Goal: Task Accomplishment & Management: Complete application form

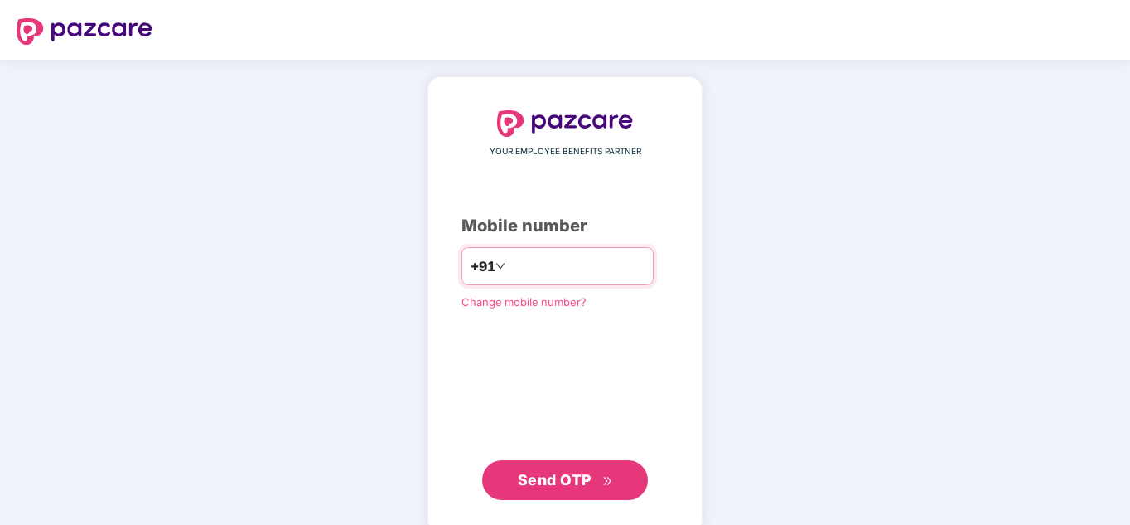
type input "**********"
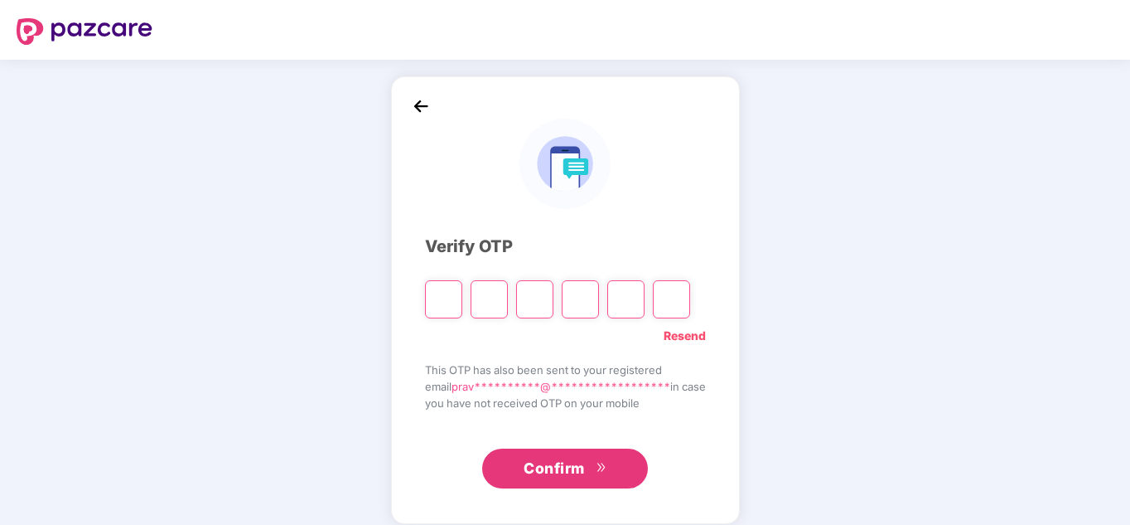
type input "*"
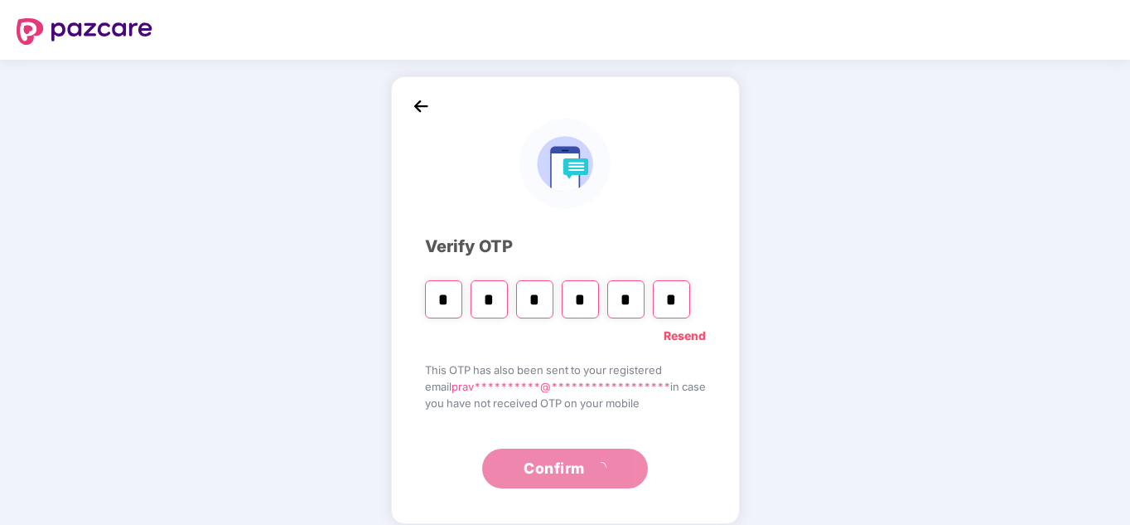
type input "*"
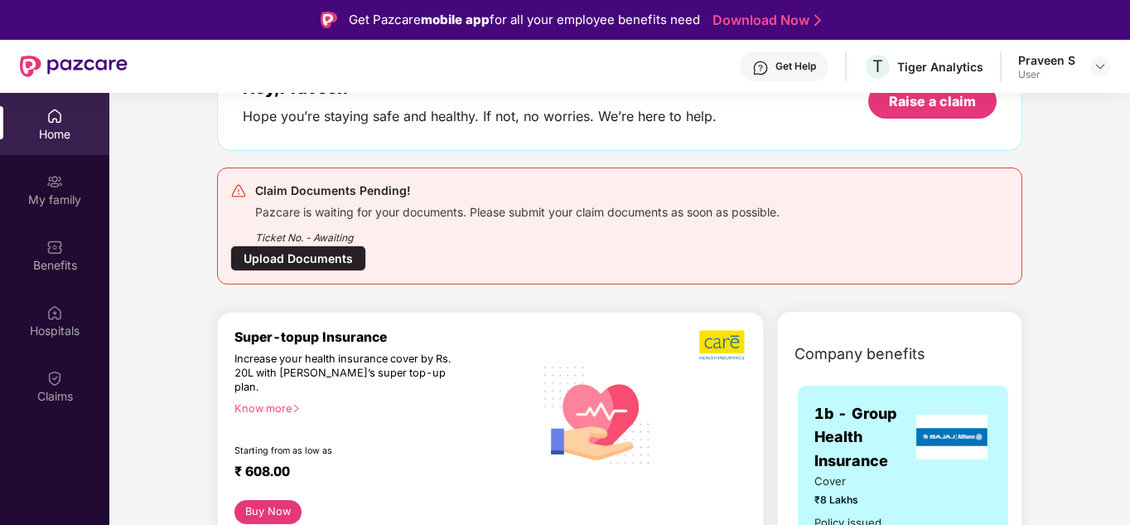
scroll to position [36, 0]
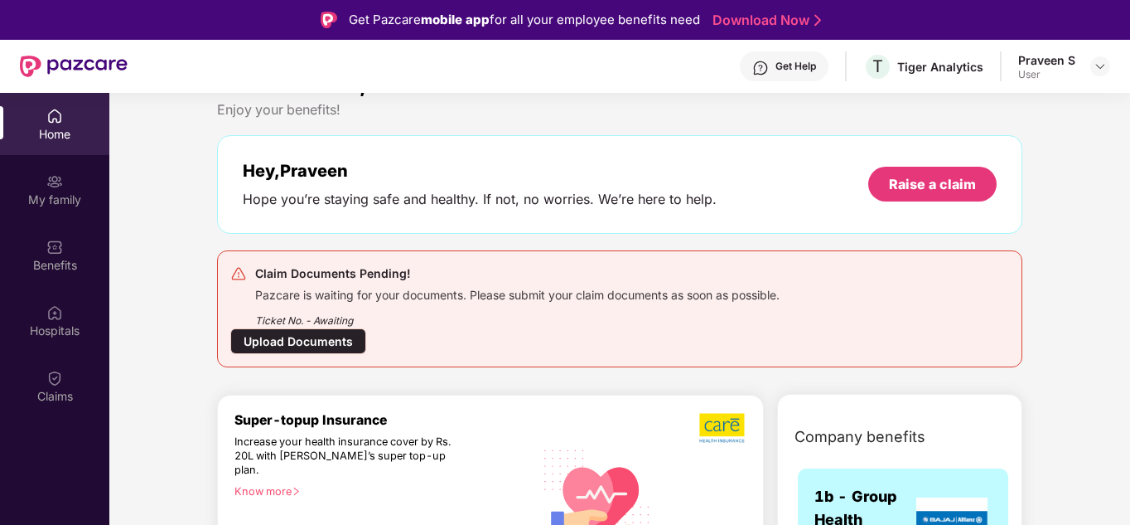
click at [321, 344] on div "Upload Documents" at bounding box center [298, 341] width 136 height 26
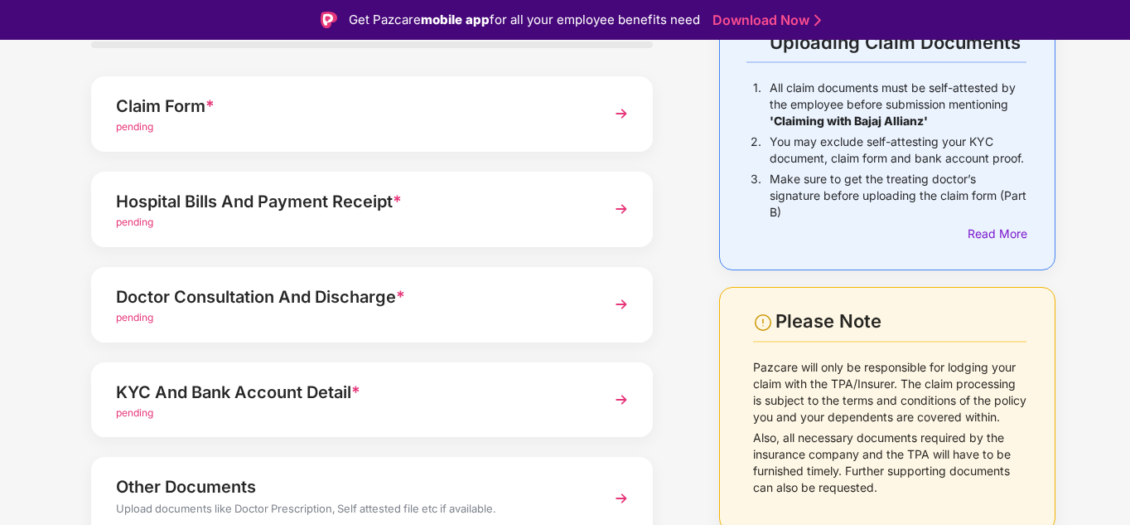
scroll to position [42, 0]
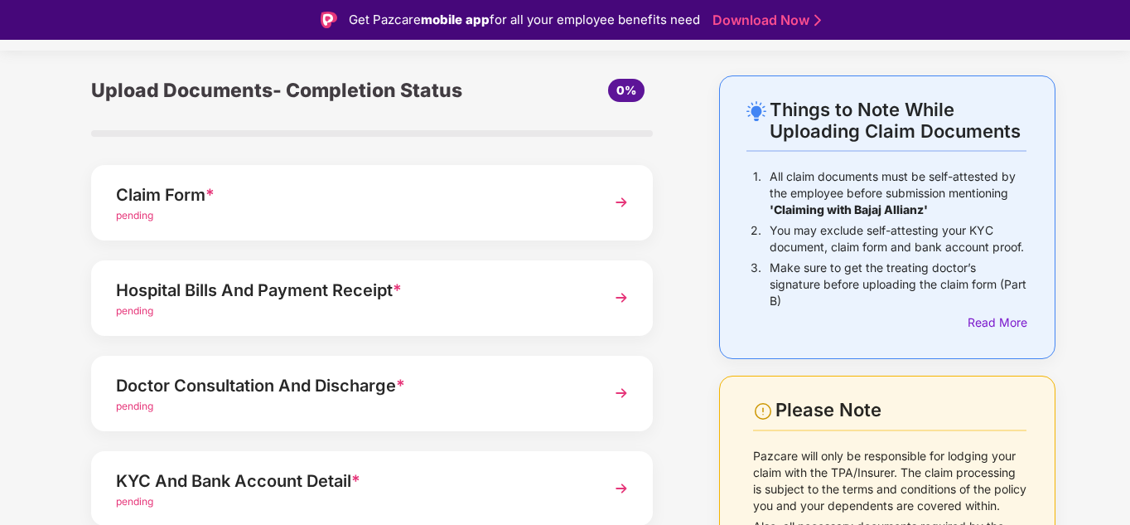
click at [238, 215] on div "pending" at bounding box center [350, 216] width 469 height 16
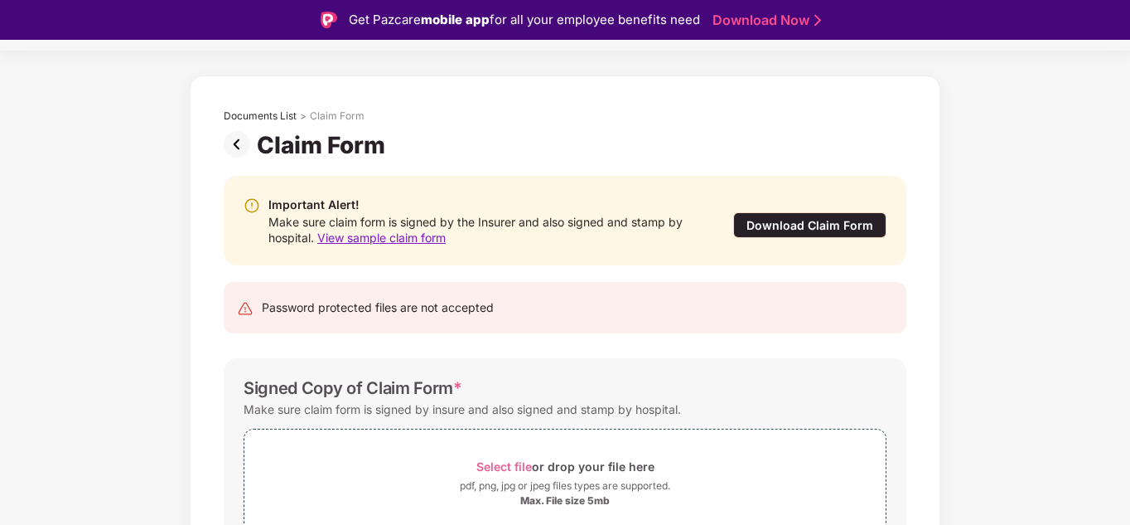
click at [796, 225] on div "Download Claim Form" at bounding box center [809, 225] width 153 height 26
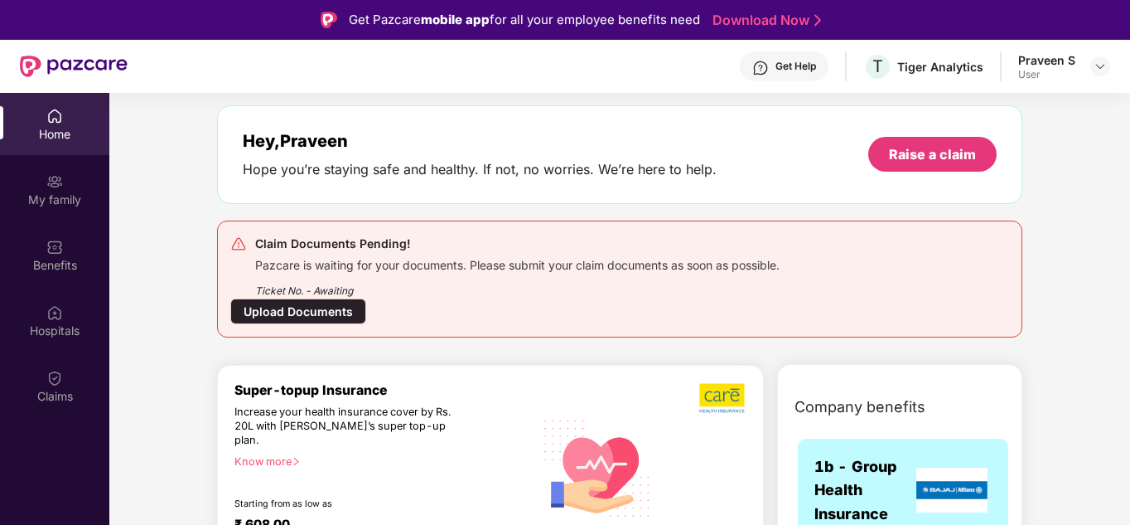
scroll to position [166, 0]
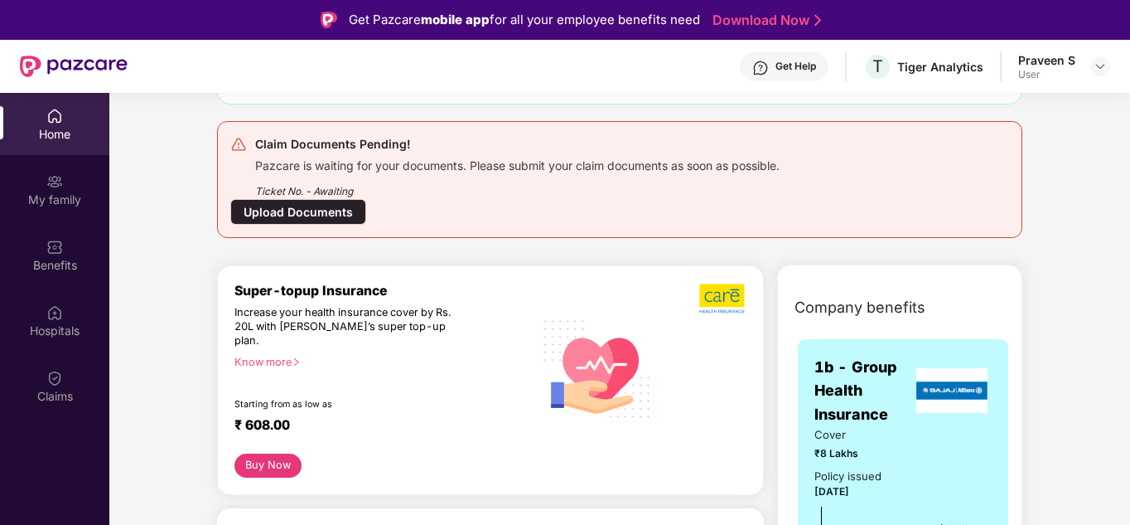
click at [351, 203] on div "Upload Documents" at bounding box center [298, 212] width 136 height 26
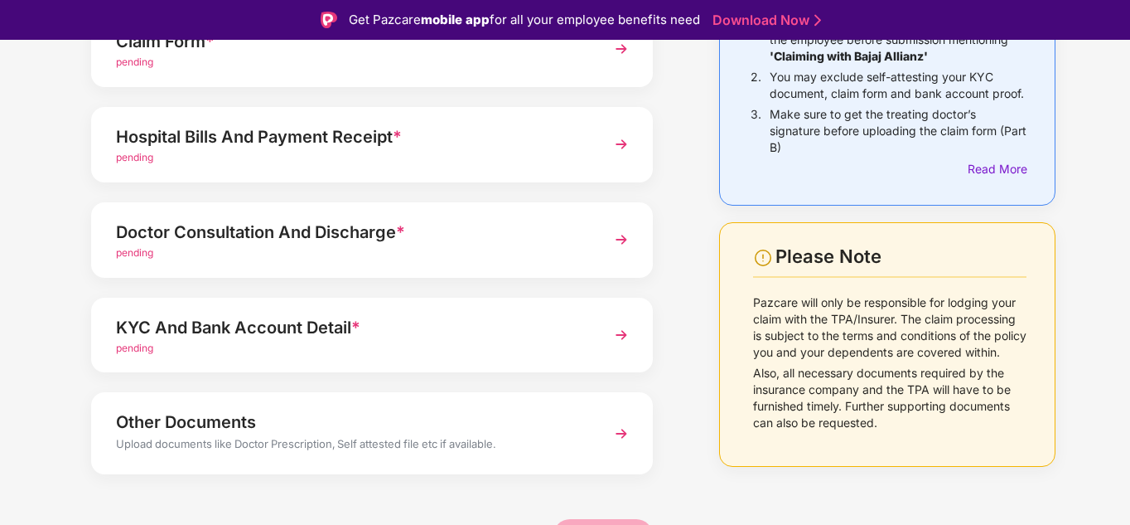
scroll to position [208, 0]
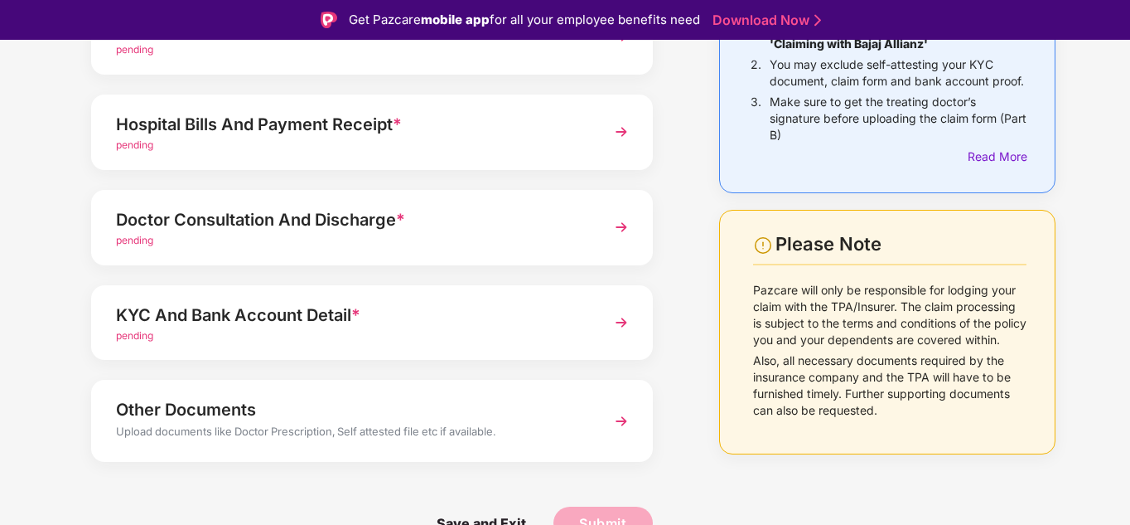
click at [338, 317] on div "KYC And Bank Account Detail *" at bounding box center [350, 315] width 469 height 27
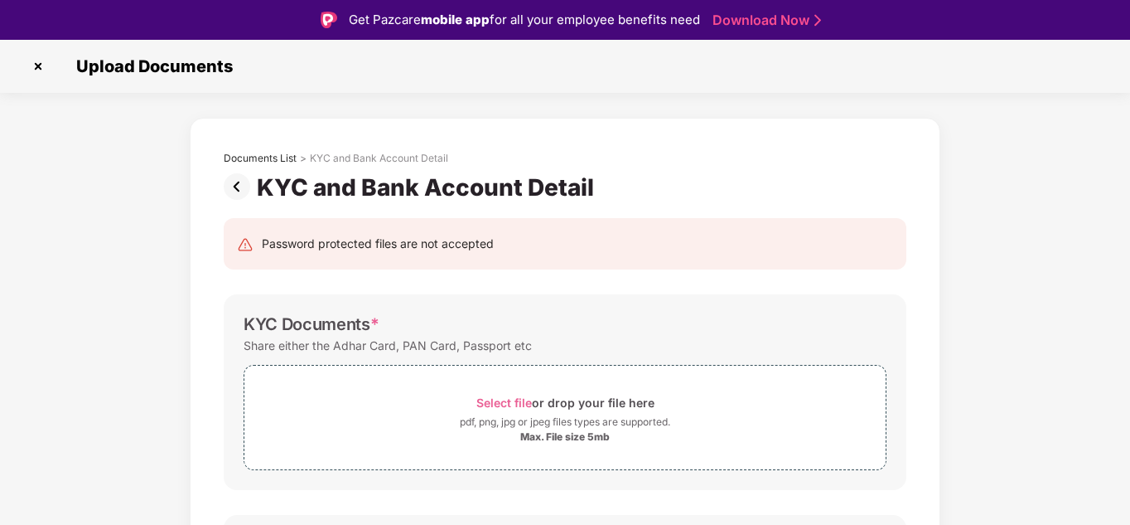
click at [240, 191] on img at bounding box center [240, 186] width 33 height 27
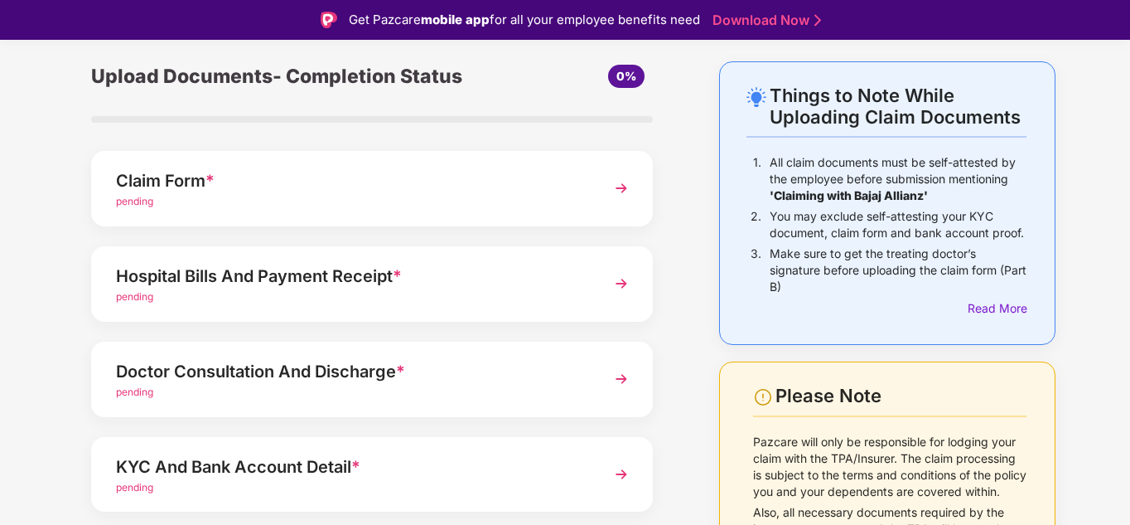
scroll to position [42, 0]
